Goal: Task Accomplishment & Management: Manage account settings

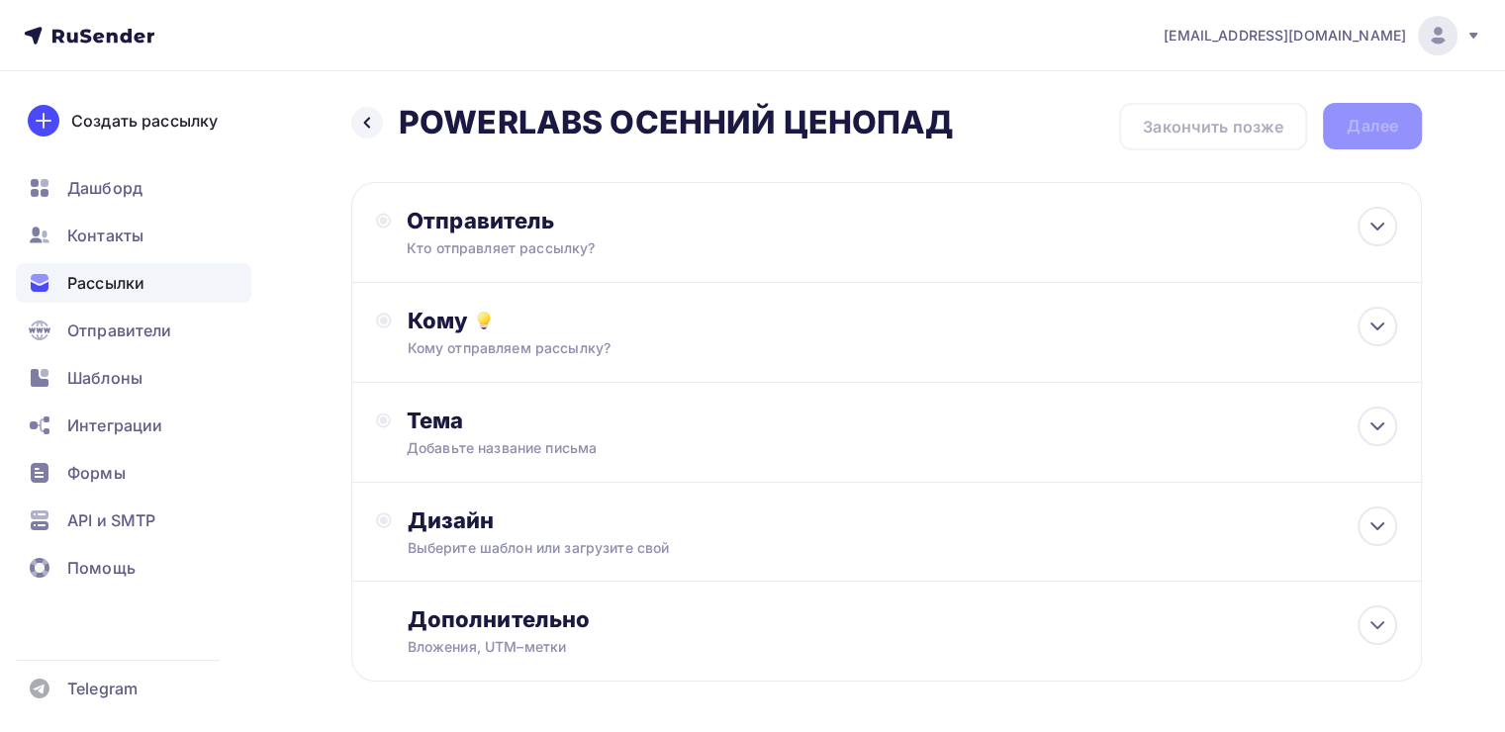
click at [152, 275] on div "Рассылки" at bounding box center [134, 283] width 236 height 40
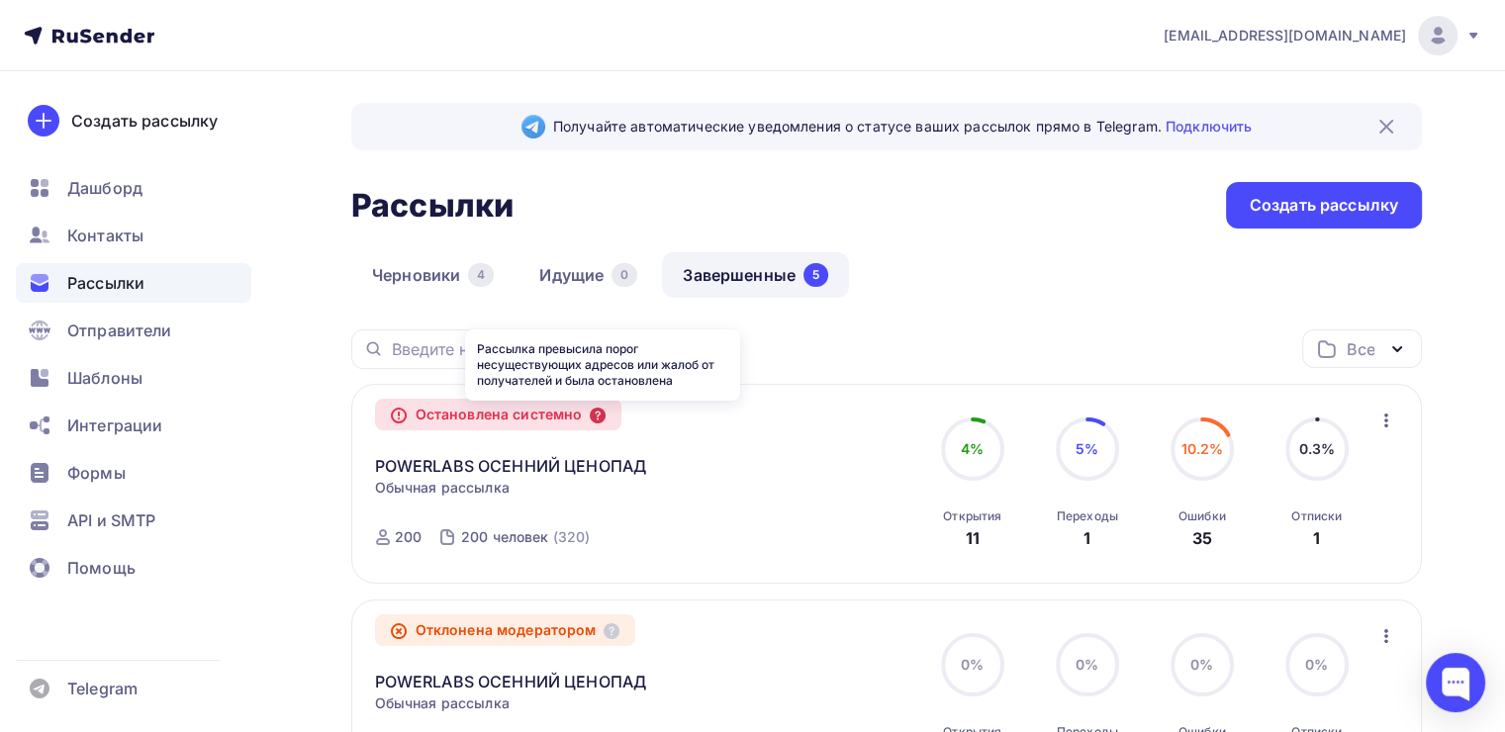
click at [602, 422] on icon at bounding box center [598, 416] width 16 height 16
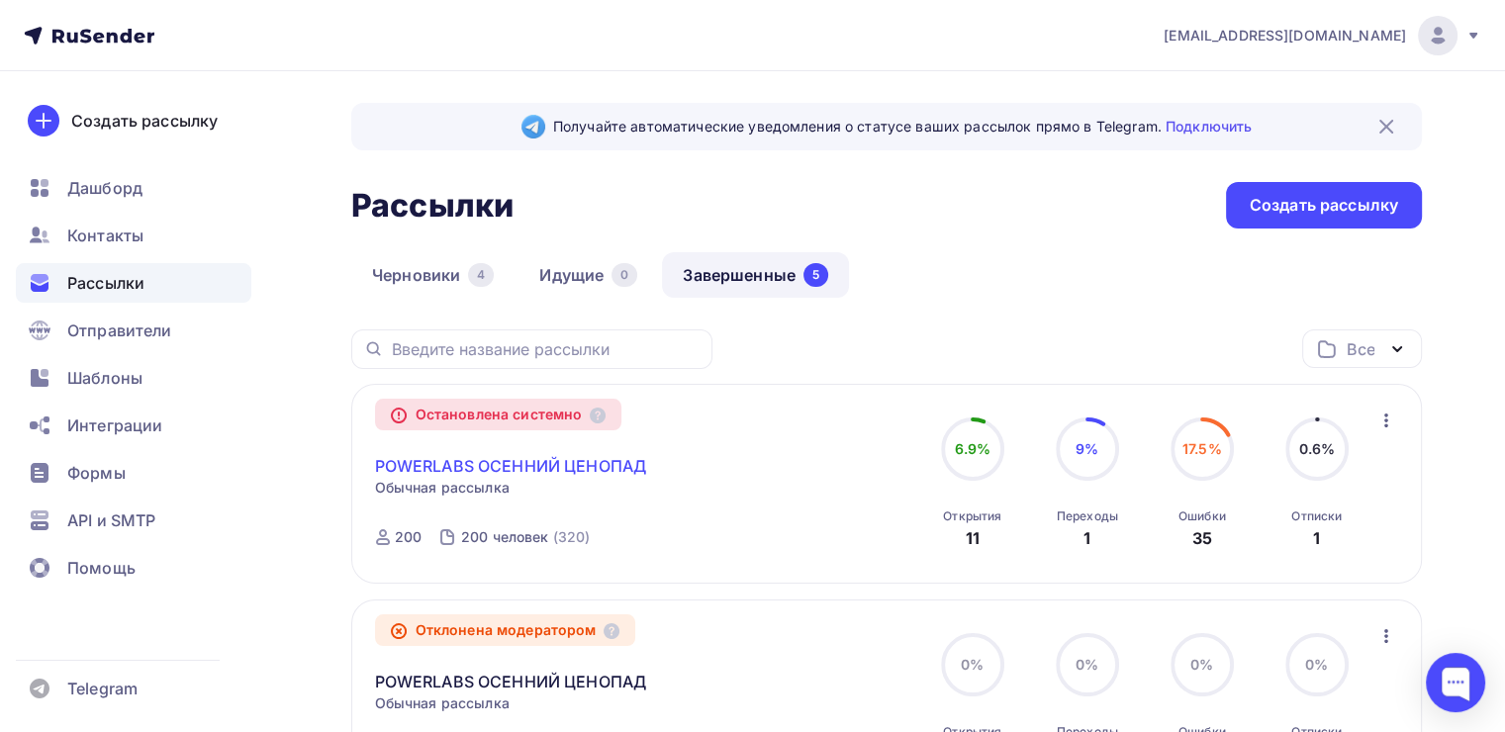
click at [552, 455] on link "POWERLABS ОСЕННИЙ ЦЕНОПАД" at bounding box center [511, 466] width 272 height 24
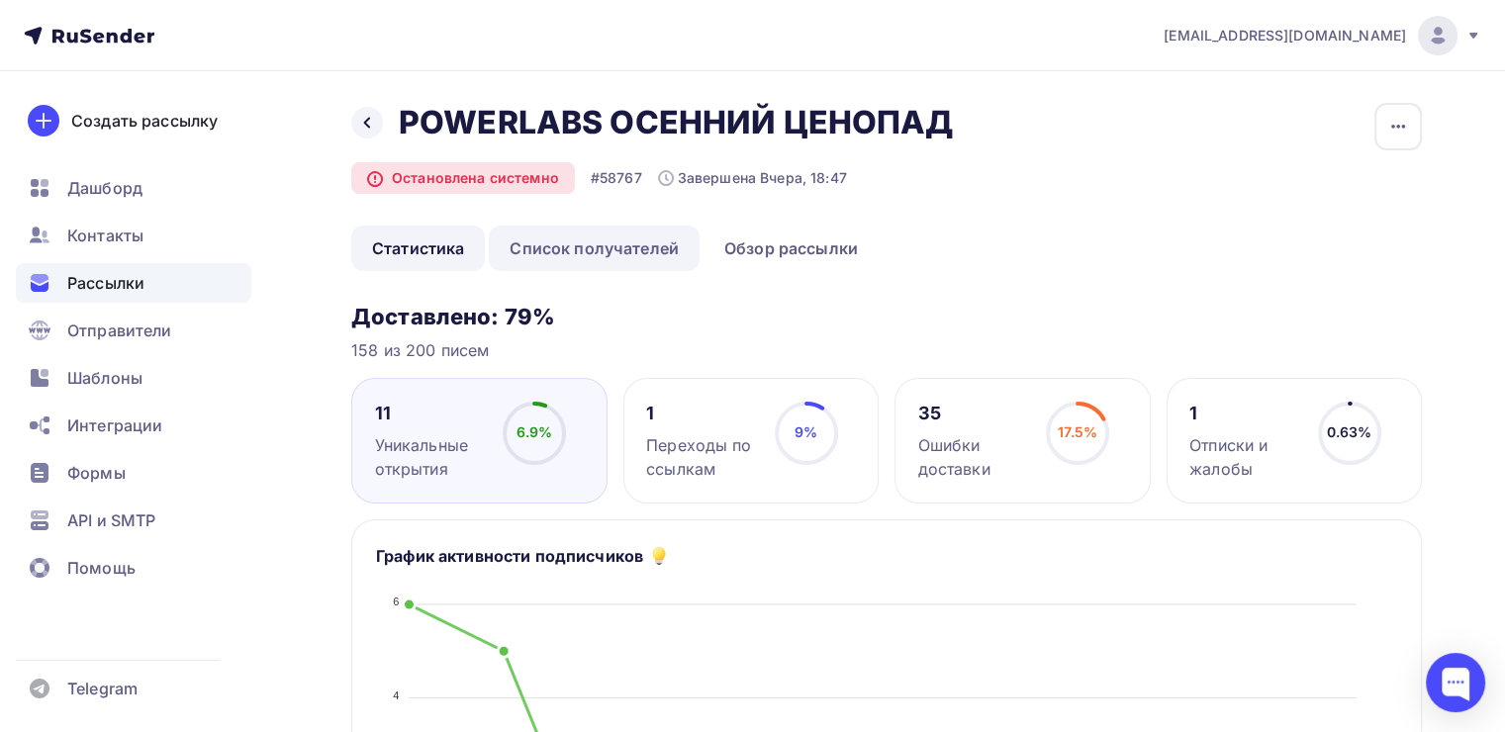
click at [607, 250] on link "Список получателей" at bounding box center [594, 249] width 211 height 46
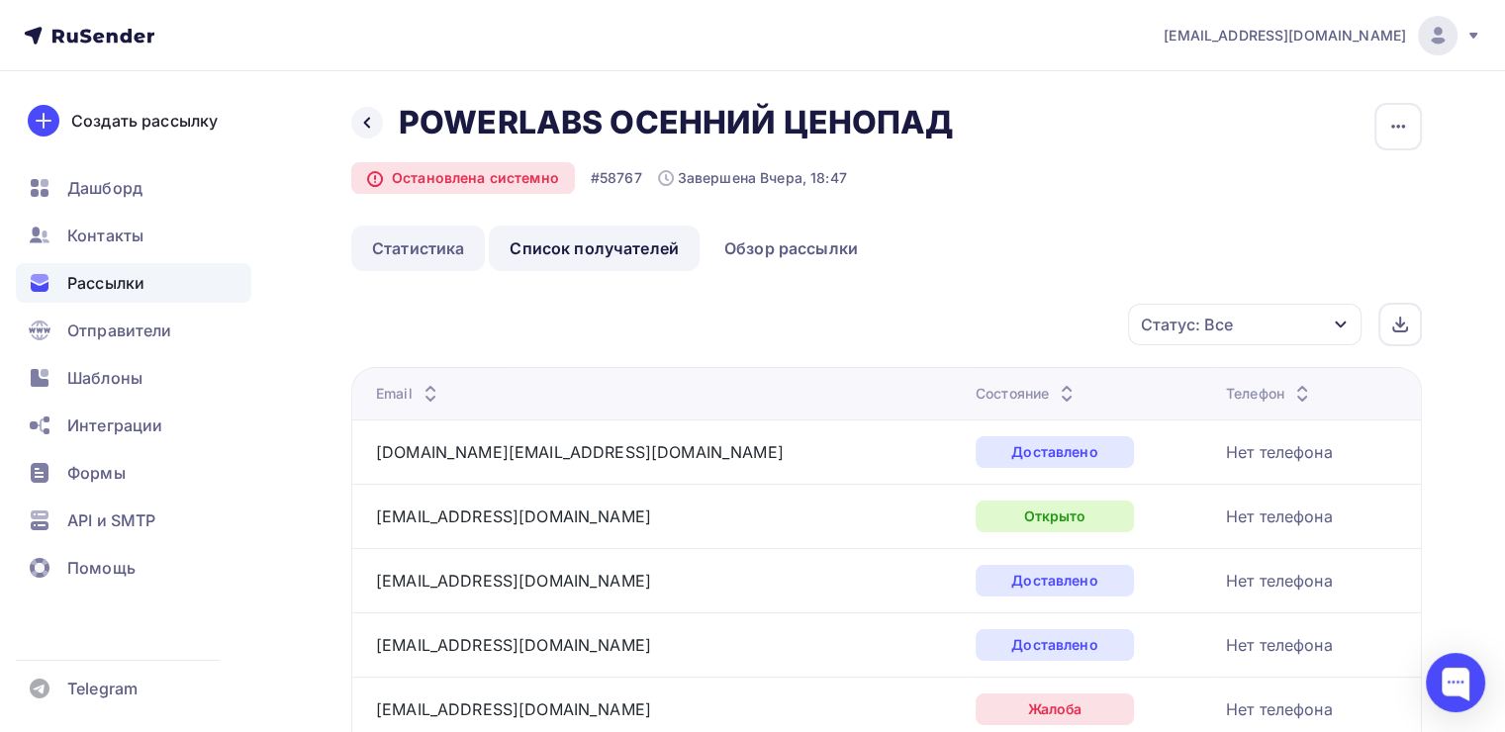
click at [454, 250] on link "Статистика" at bounding box center [418, 249] width 134 height 46
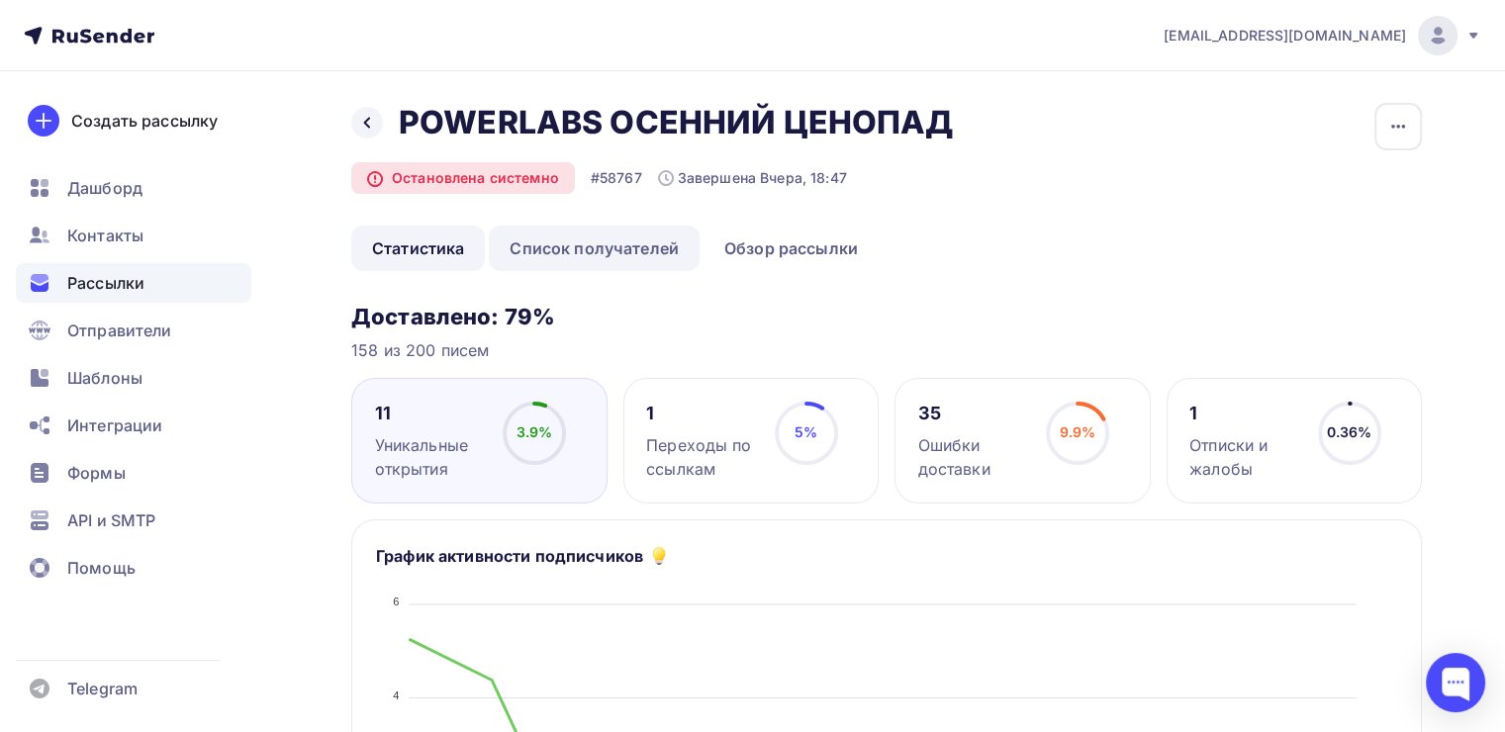
click at [562, 263] on link "Список получателей" at bounding box center [594, 249] width 211 height 46
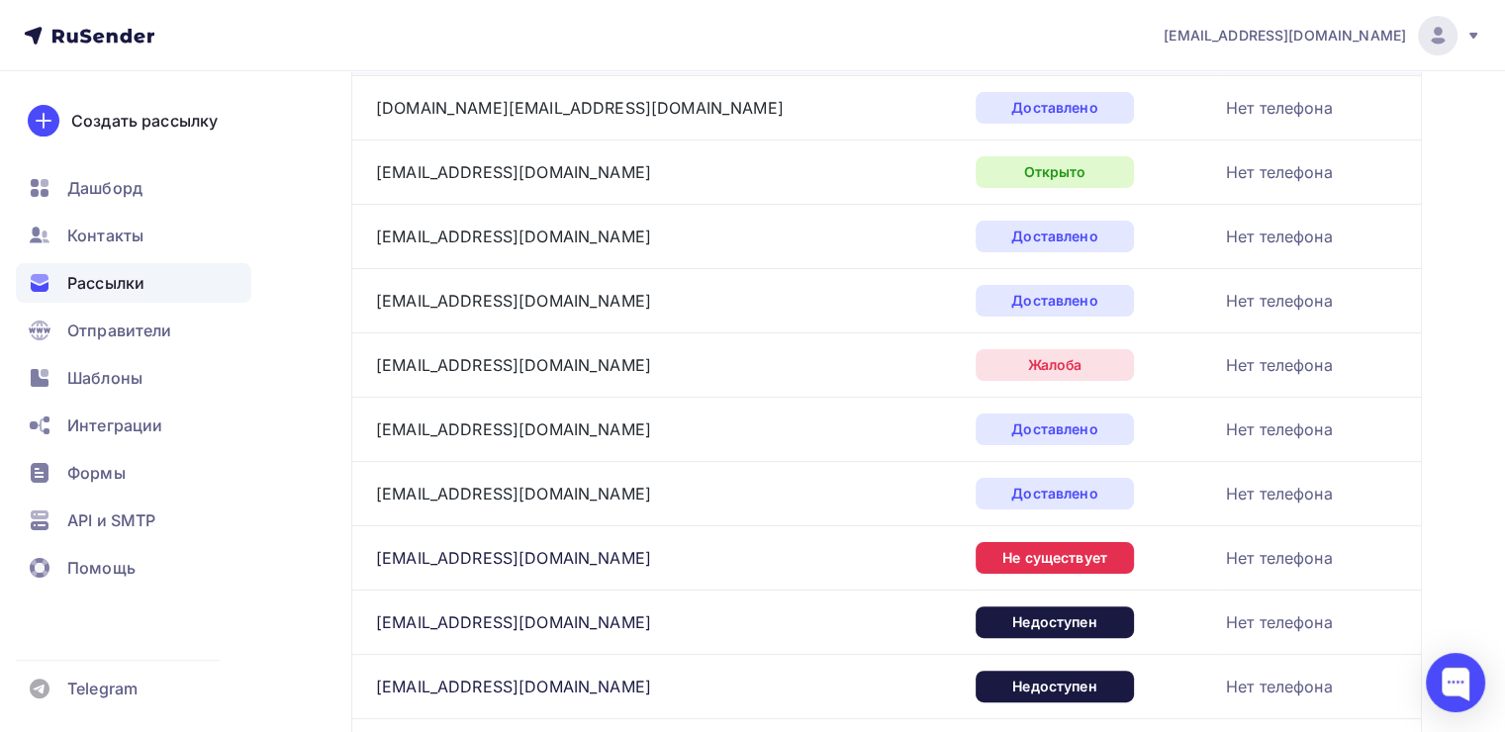
scroll to position [99, 0]
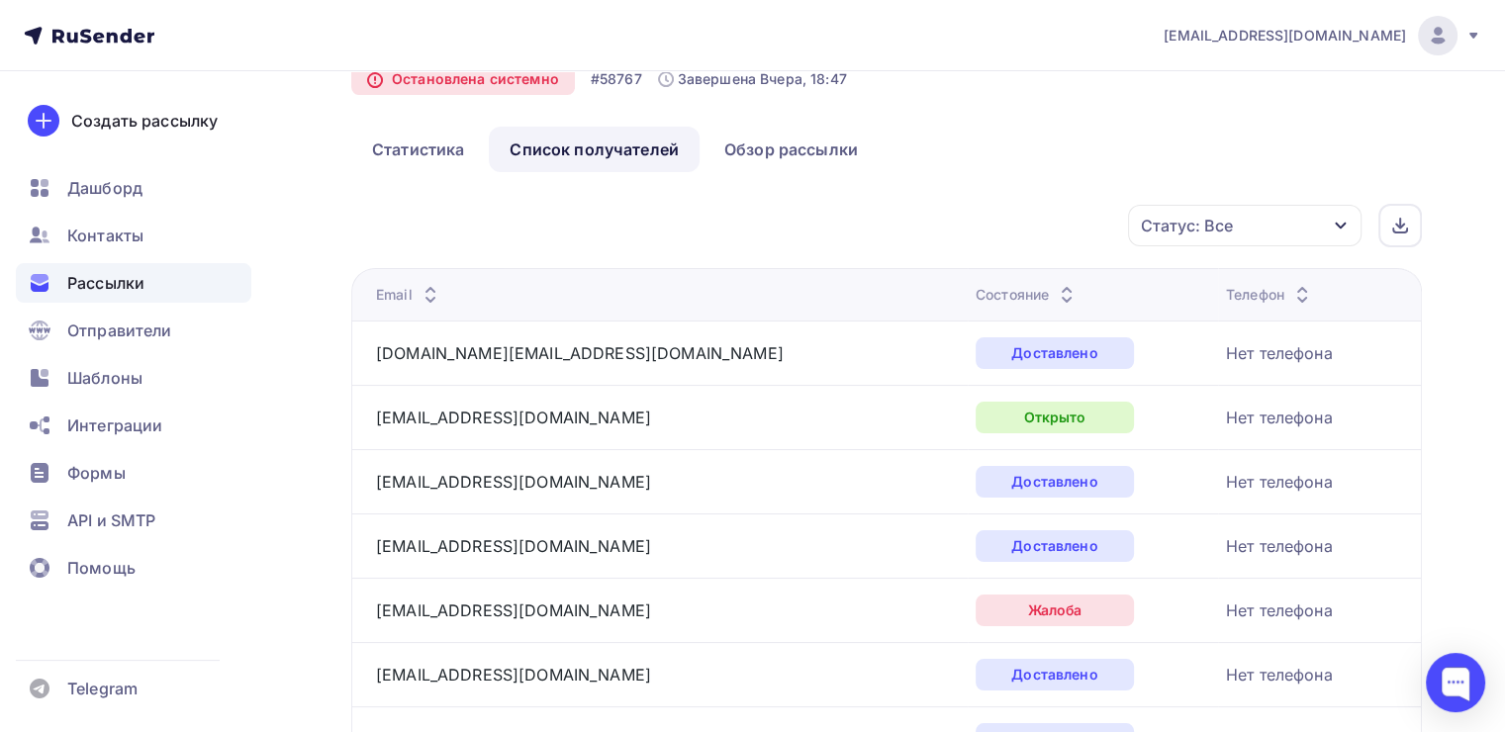
click at [1313, 238] on div "Статус: Все" at bounding box center [1245, 226] width 234 height 42
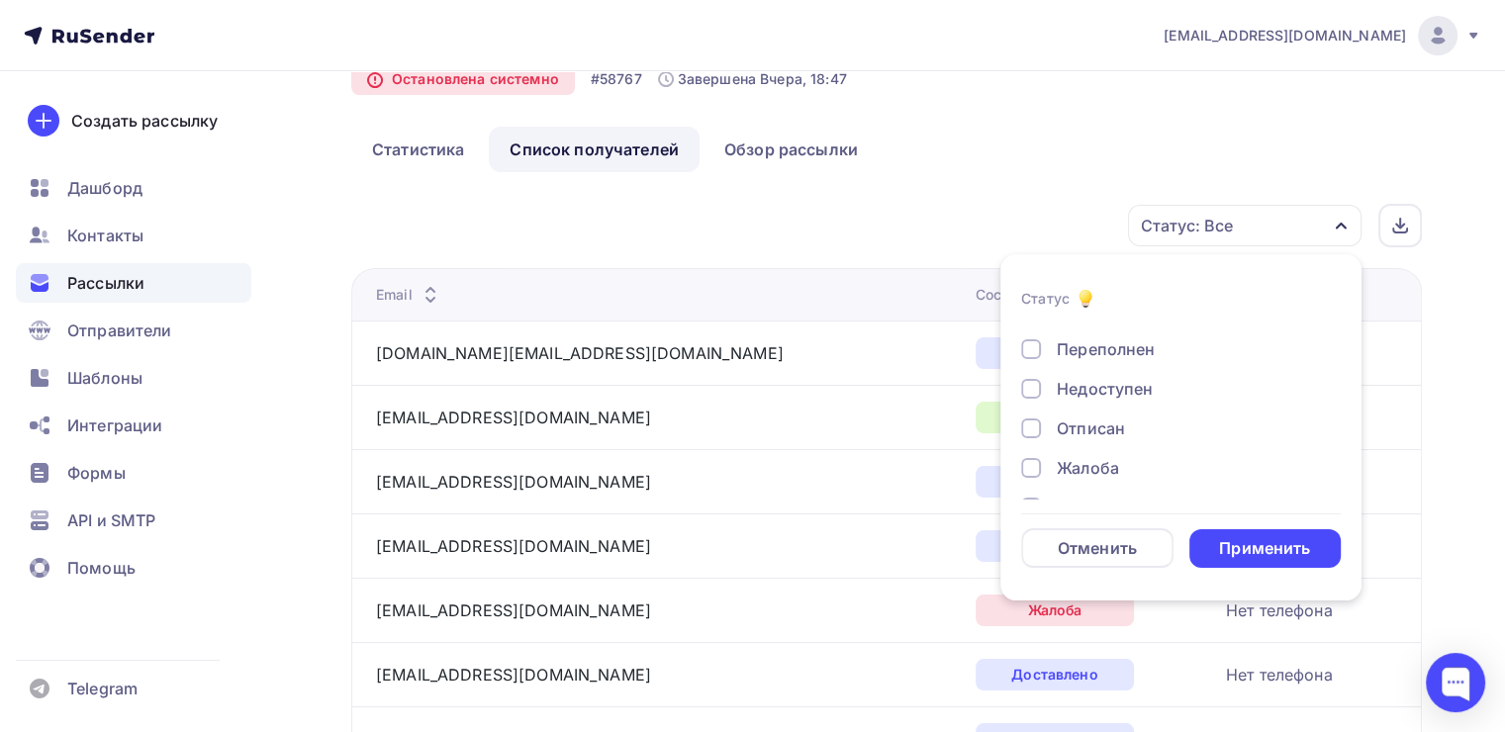
scroll to position [182, 0]
click at [1103, 441] on div "Жалоба" at bounding box center [1088, 434] width 62 height 24
click at [1110, 444] on div "Недоступен" at bounding box center [1105, 453] width 96 height 24
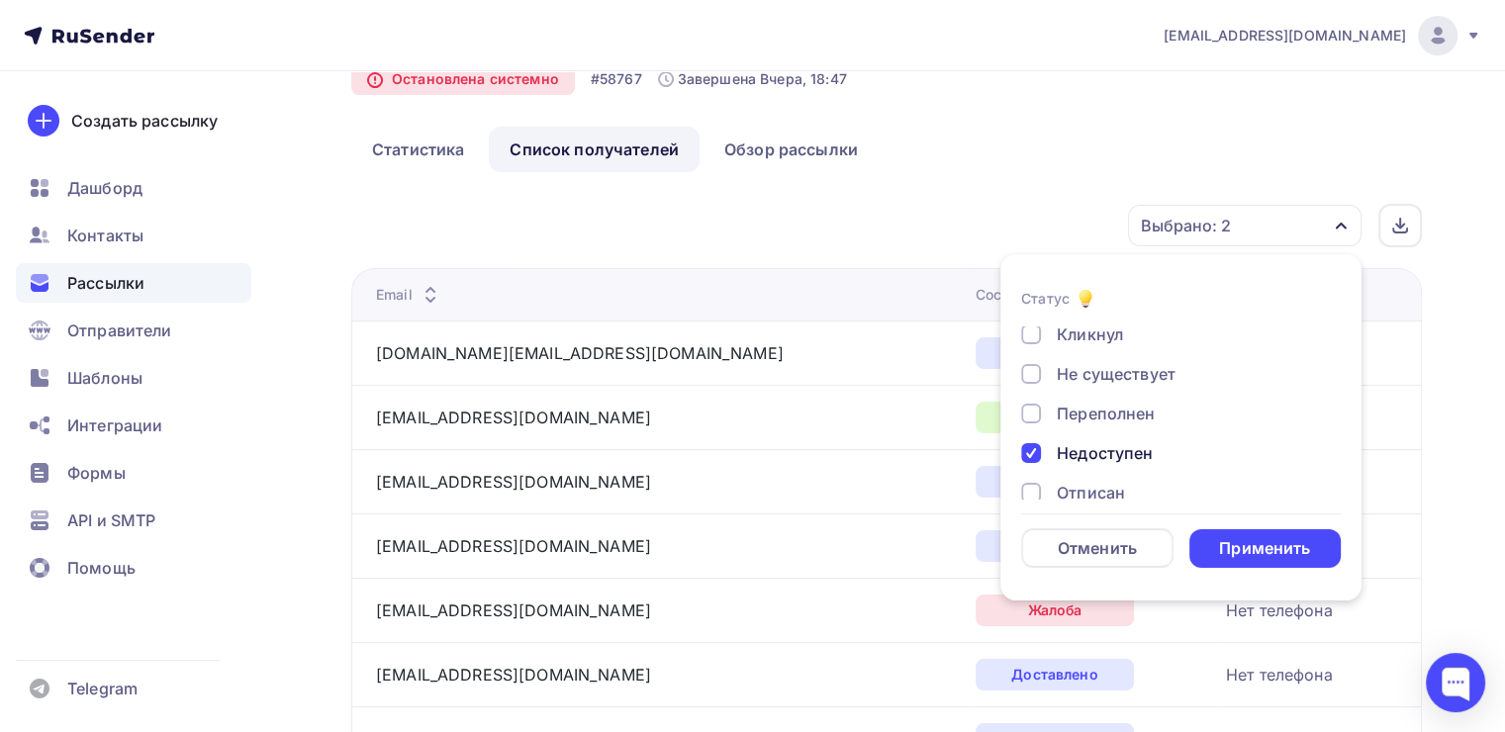
click at [1116, 380] on div "Не существует" at bounding box center [1116, 374] width 119 height 24
drag, startPoint x: 1260, startPoint y: 550, endPoint x: 1266, endPoint y: 499, distance: 51.8
click at [1260, 551] on div "Применить" at bounding box center [1264, 548] width 91 height 23
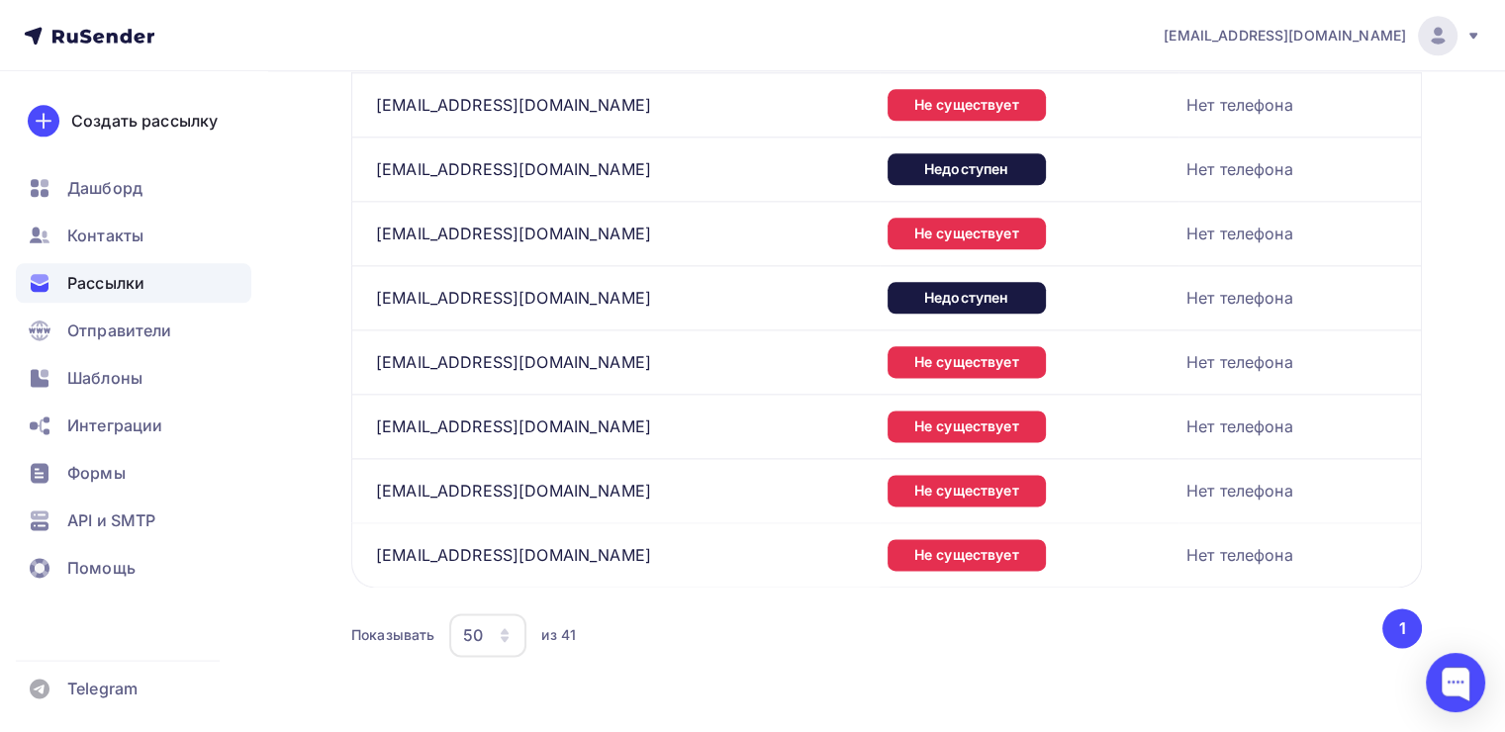
scroll to position [2173, 0]
